Goal: Information Seeking & Learning: Understand process/instructions

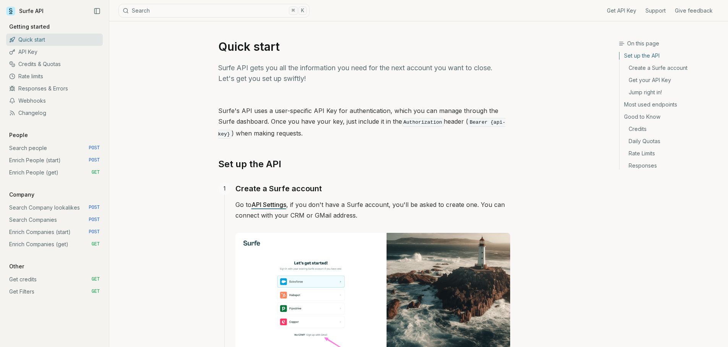
click at [52, 148] on link "Search people POST" at bounding box center [54, 148] width 97 height 12
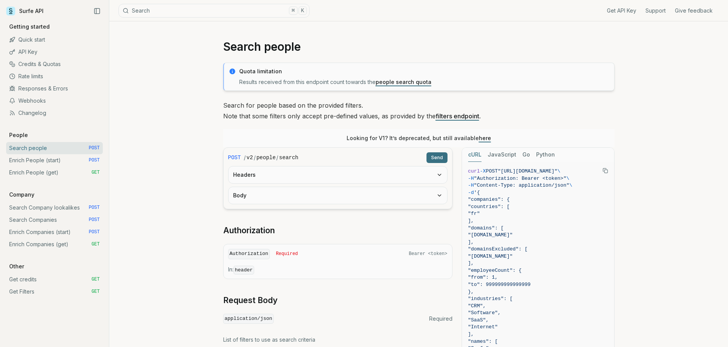
click at [47, 157] on link "Enrich People (start) POST" at bounding box center [54, 160] width 97 height 12
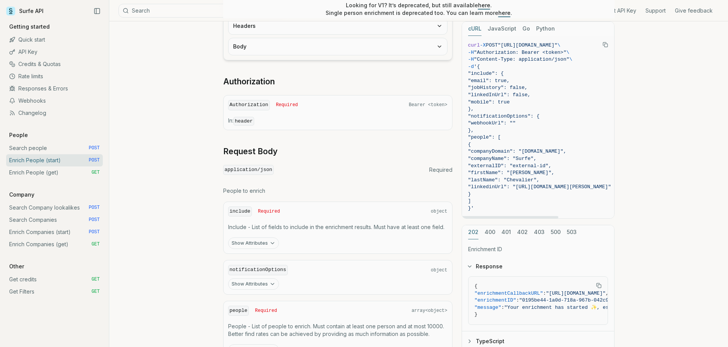
scroll to position [166, 0]
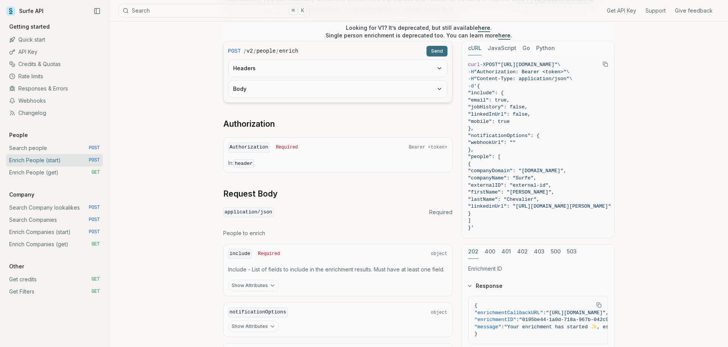
click at [47, 64] on link "Credits & Quotas" at bounding box center [54, 64] width 97 height 12
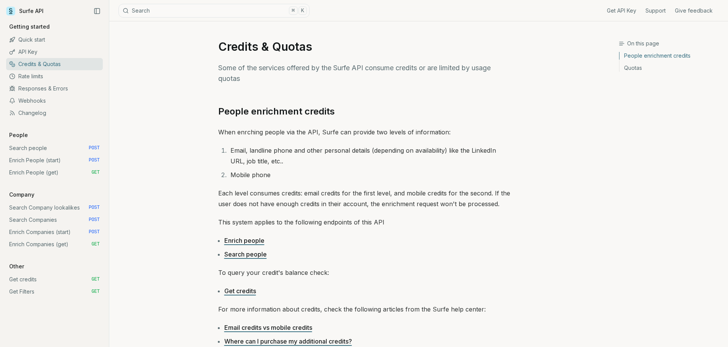
click at [41, 149] on link "Search people POST" at bounding box center [54, 148] width 97 height 12
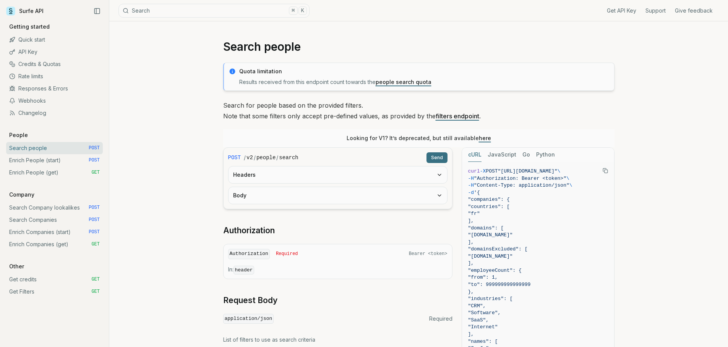
click at [41, 161] on link "Enrich People (start) POST" at bounding box center [54, 160] width 97 height 12
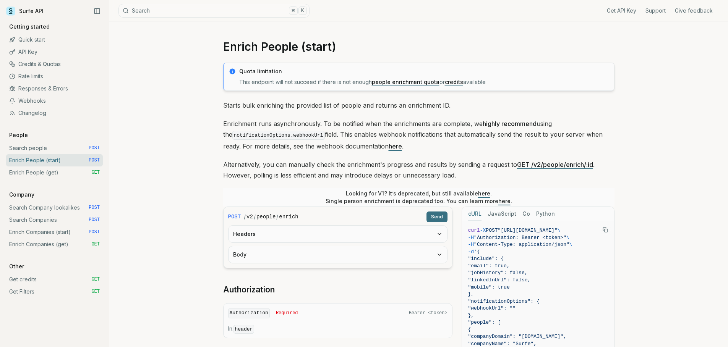
click at [50, 175] on link "Enrich People (get) GET" at bounding box center [54, 173] width 97 height 12
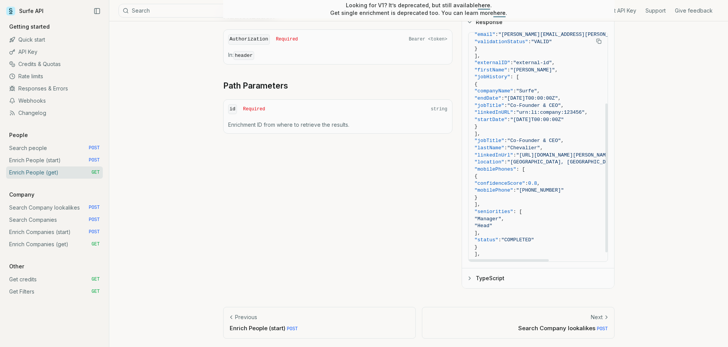
scroll to position [123, 0]
